Goal: Use online tool/utility: Utilize a website feature to perform a specific function

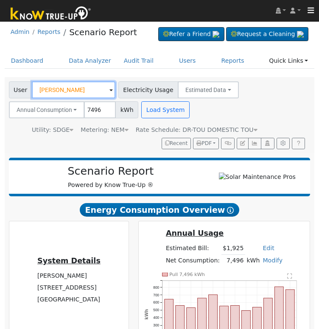
click at [60, 86] on input "Tish Robinson" at bounding box center [74, 89] width 84 height 17
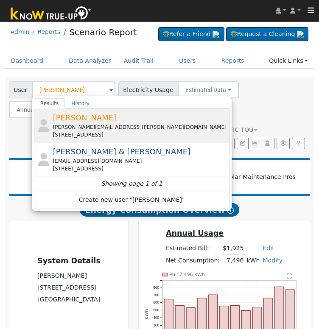
click at [75, 121] on span "Grace Hoenig" at bounding box center [85, 117] width 64 height 9
type input "Grace Hoenig"
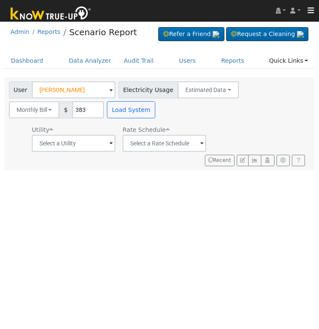
click at [78, 108] on input "383" at bounding box center [88, 109] width 32 height 17
click at [52, 108] on button "Monthly Bill" at bounding box center [34, 109] width 51 height 17
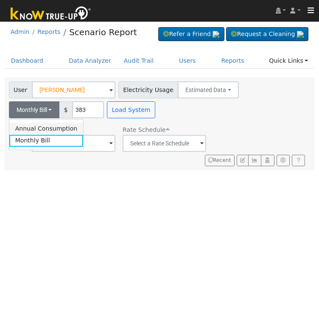
click at [43, 130] on link "Annual Consumption" at bounding box center [46, 129] width 74 height 12
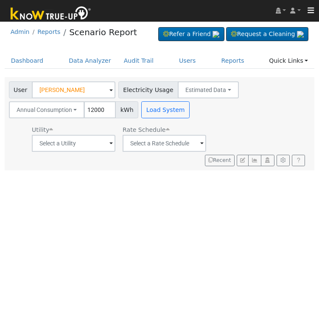
type input "12000"
click at [101, 139] on input "text" at bounding box center [74, 143] width 84 height 17
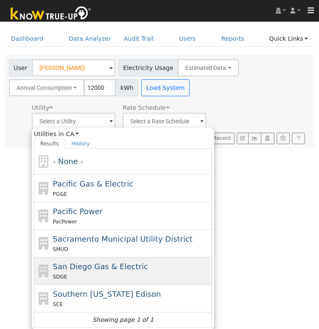
click at [85, 271] on div "San Diego Gas & Electric SDGE" at bounding box center [131, 271] width 157 height 20
type input "San Diego Gas & Electric"
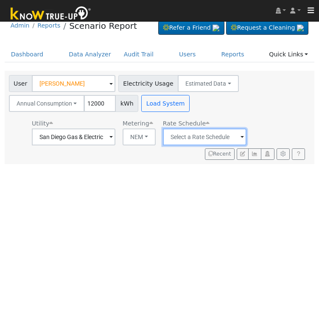
click at [217, 140] on input "text" at bounding box center [205, 137] width 84 height 17
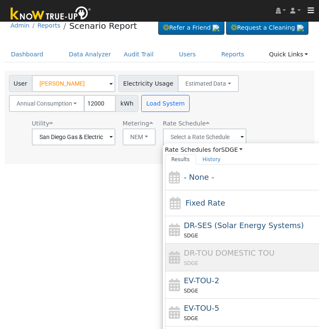
click at [217, 256] on span "DR-TOU DOMESTIC TOU" at bounding box center [229, 253] width 91 height 9
type input "DR-TOU DOMESTIC TOU"
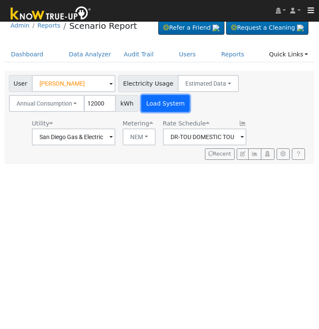
click at [163, 108] on button "Load System" at bounding box center [165, 103] width 48 height 17
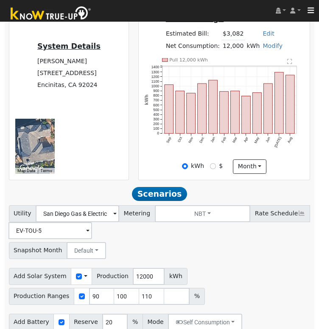
scroll to position [244, 0]
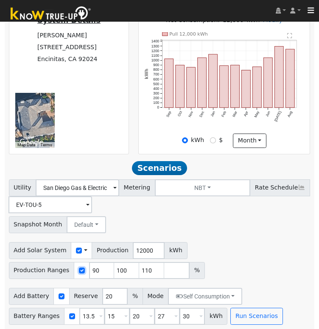
click at [79, 271] on input "checkbox" at bounding box center [82, 271] width 6 height 6
checkbox input "false"
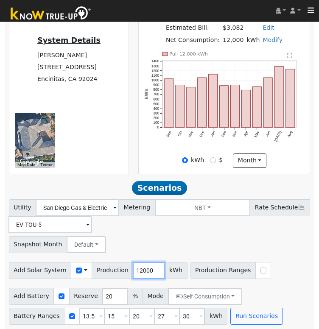
click at [133, 271] on input "12000" at bounding box center [149, 270] width 32 height 17
type input "17870"
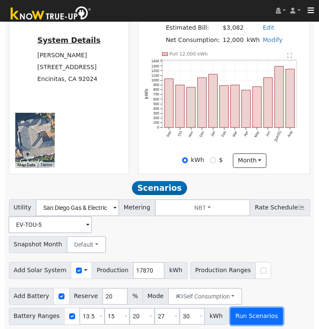
click at [242, 318] on button "Run Scenarios" at bounding box center [256, 316] width 52 height 17
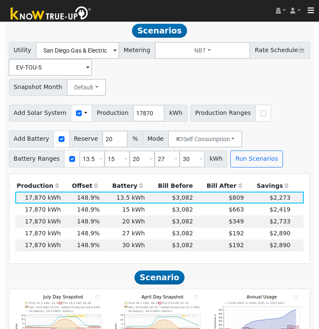
scroll to position [379, 0]
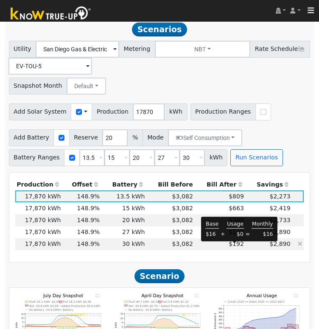
click at [241, 246] on span "$192" at bounding box center [236, 244] width 15 height 7
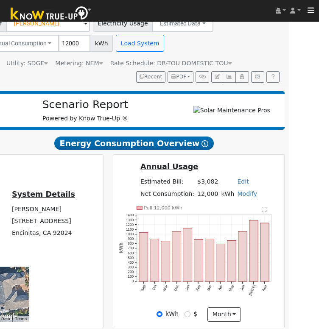
scroll to position [0, 25]
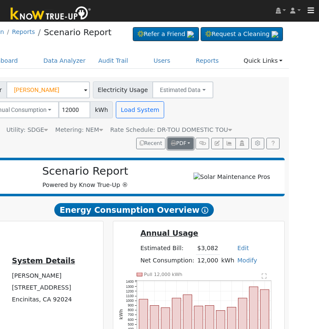
click at [186, 141] on span "PDF" at bounding box center [178, 143] width 15 height 6
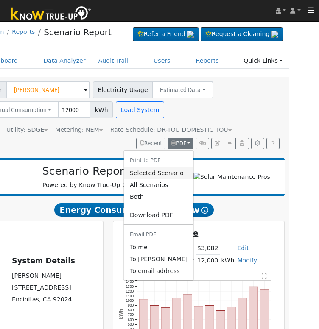
click at [169, 172] on link "Selected Scenario" at bounding box center [159, 173] width 70 height 12
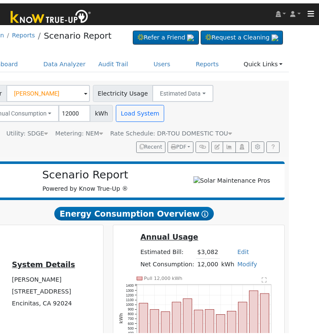
scroll to position [0, 0]
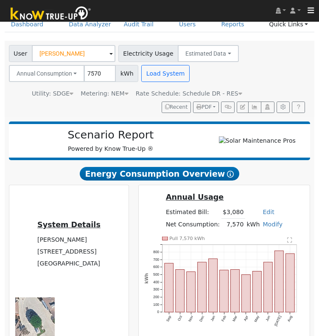
scroll to position [35, 0]
